Goal: Task Accomplishment & Management: Complete application form

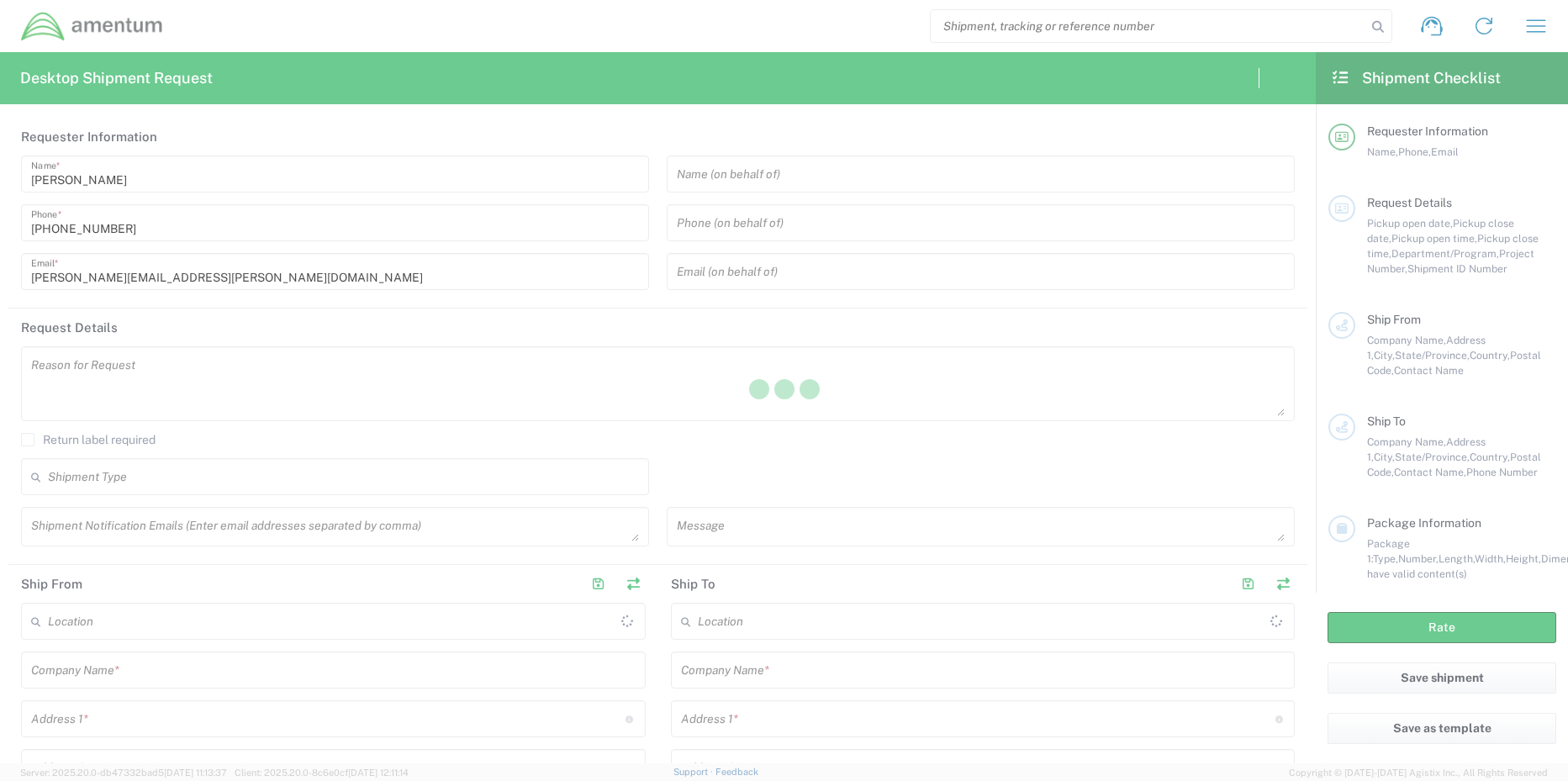
type input "[GEOGRAPHIC_DATA]"
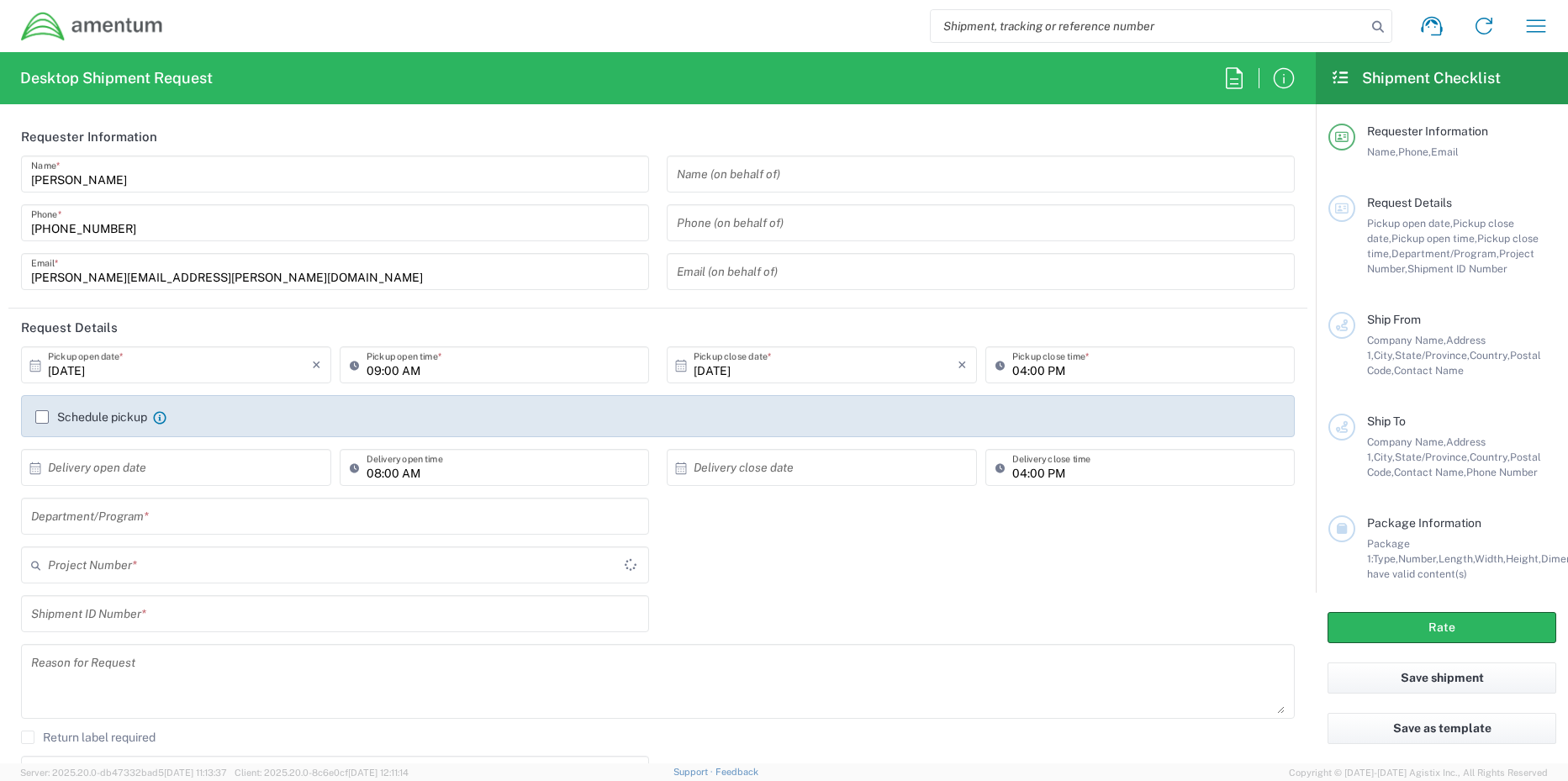
type input "TACLS"
click at [1021, 22] on input "search" at bounding box center [1148, 26] width 435 height 32
paste input "684362374543"
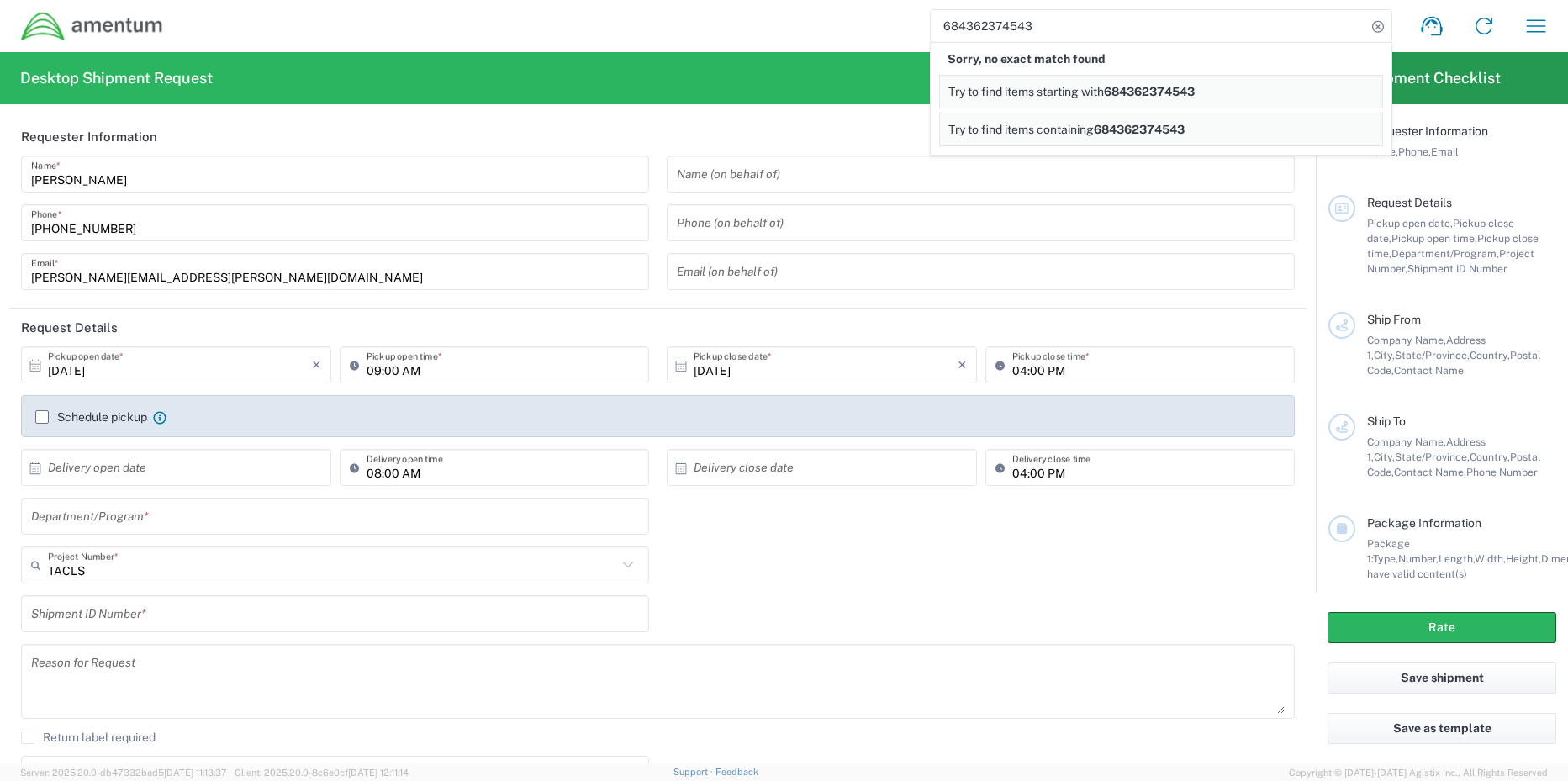
click at [1035, 30] on input "684362374543" at bounding box center [1148, 26] width 435 height 32
drag, startPoint x: 924, startPoint y: 27, endPoint x: 903, endPoint y: 28, distance: 21.0
click at [903, 28] on div "684362374543 Sorry, no exact match found Try to find items starting with 684362…" at bounding box center [862, 26] width 1398 height 40
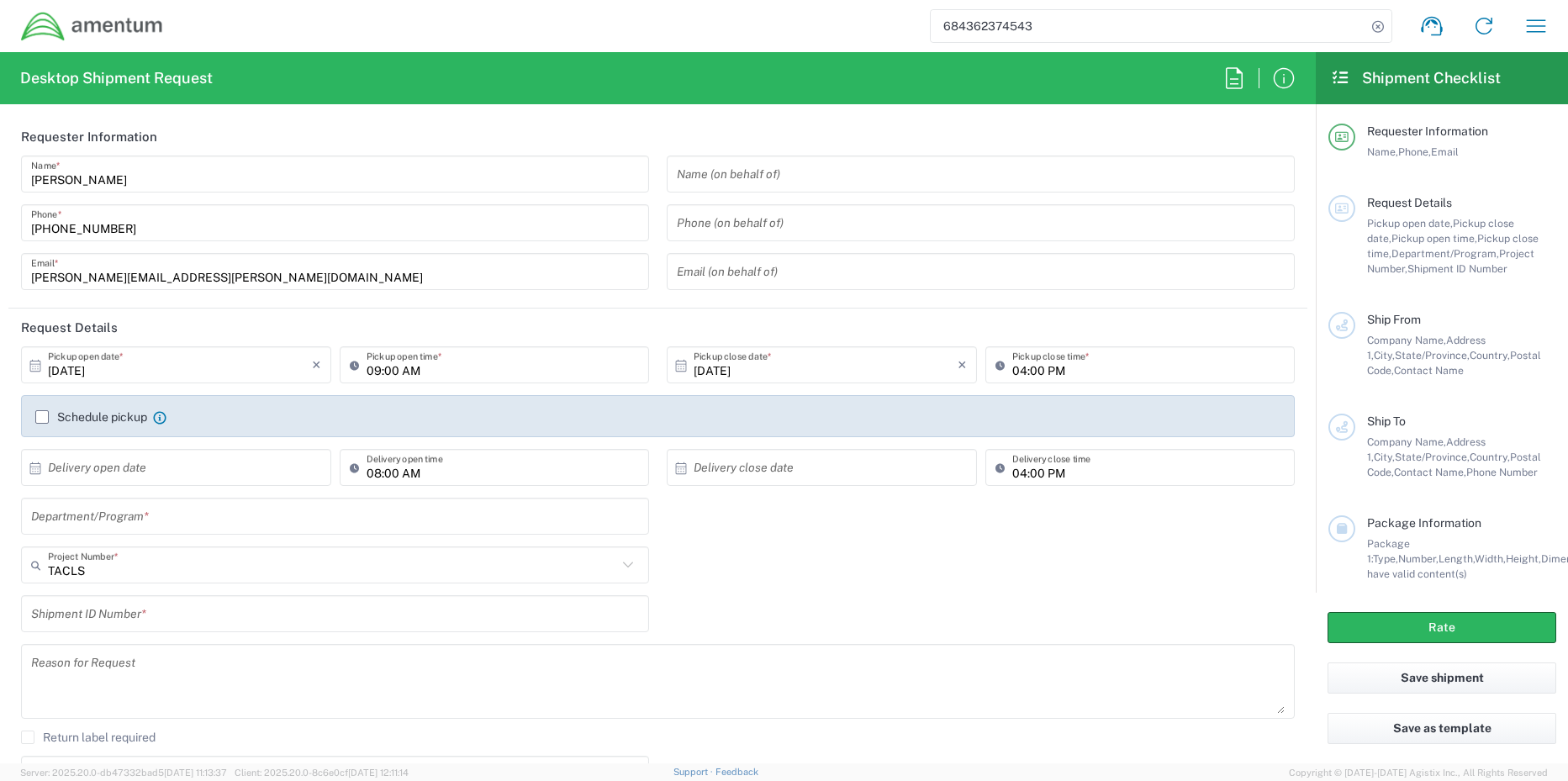
paste input "399689634205"
type input "399689634205"
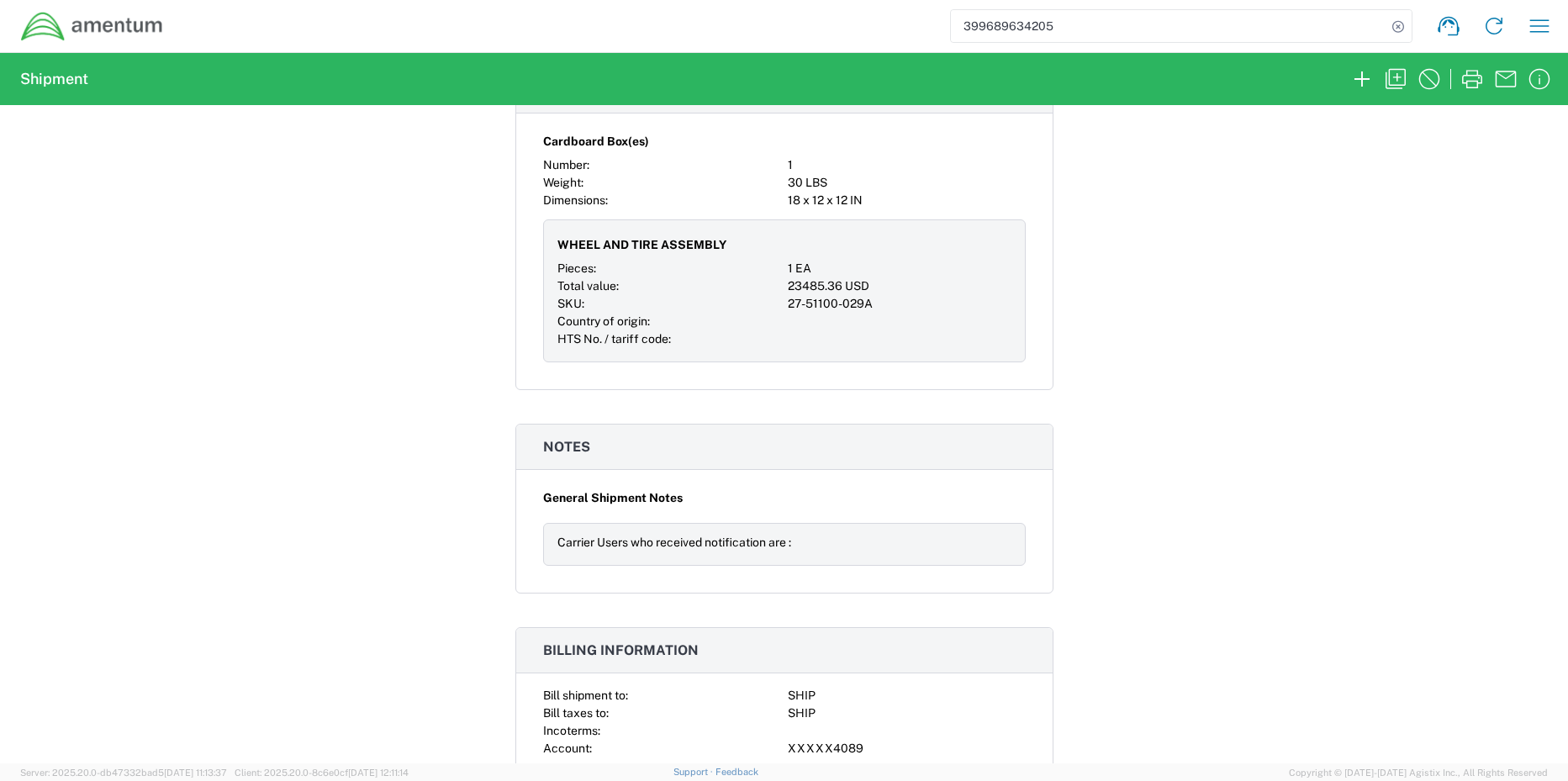
scroll to position [1182, 0]
